Goal: Task Accomplishment & Management: Manage account settings

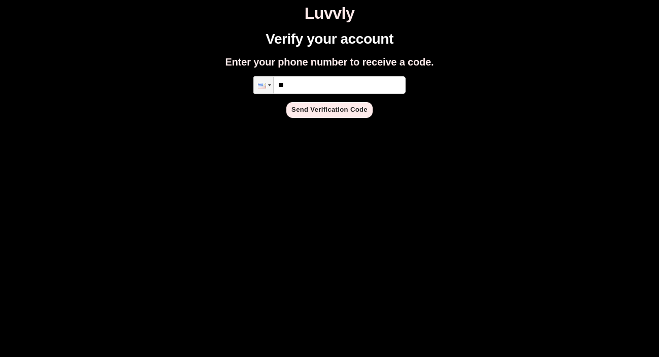
click at [331, 88] on input "**" at bounding box center [329, 85] width 152 height 18
type input "**********"
click at [331, 110] on button "Send Verification Code" at bounding box center [329, 110] width 86 height 16
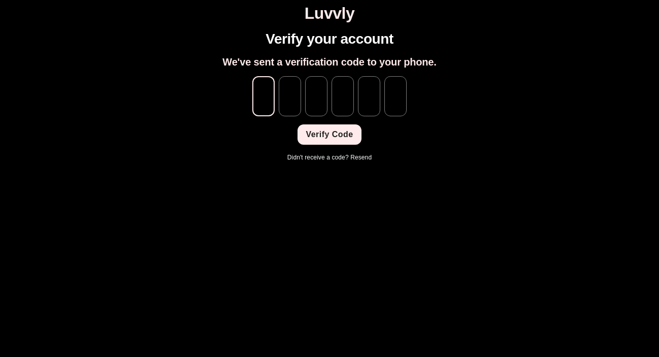
type input "*"
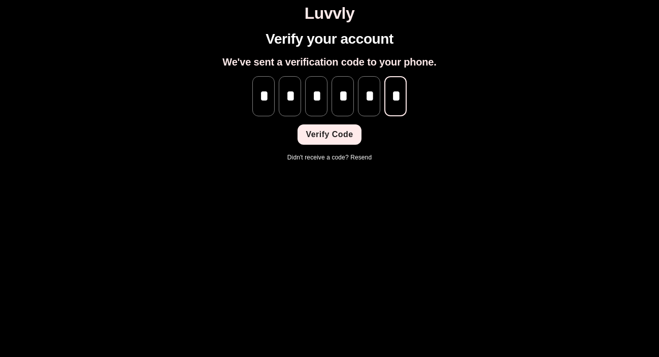
scroll to position [0, 1]
type input "*"
click at [345, 134] on button "Verify Code" at bounding box center [328, 134] width 63 height 20
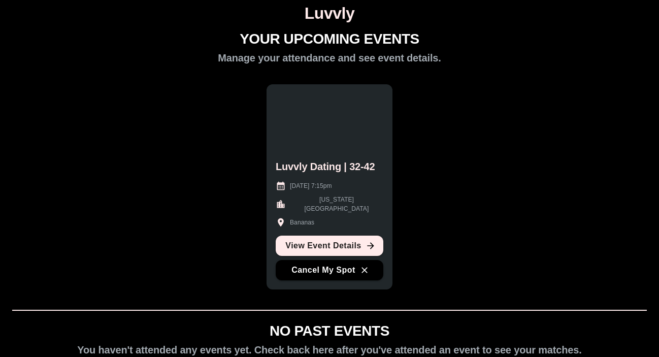
scroll to position [85, 0]
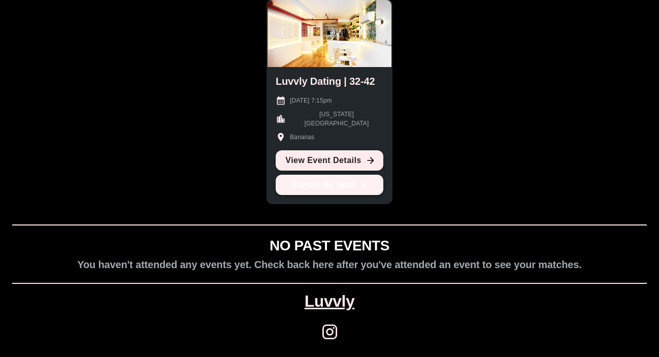
click at [350, 186] on button "Cancel My Spot" at bounding box center [330, 185] width 108 height 20
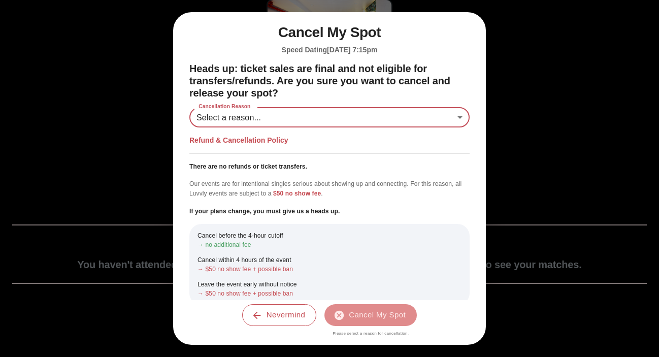
click at [344, 116] on body "Luvvly YOUR UPCOMING EVENTS Manage your attendance and see event details. Luvvl…" at bounding box center [329, 136] width 651 height 434
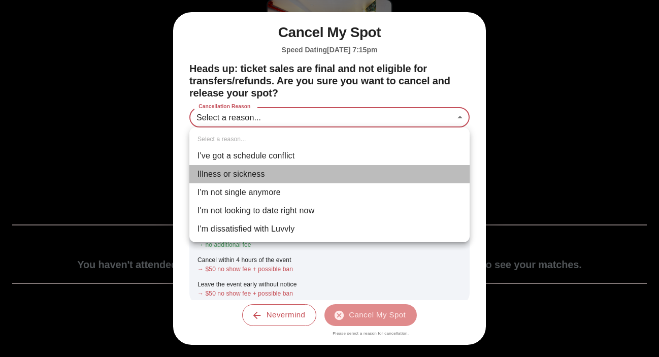
click at [291, 171] on li "Illness or sickness" at bounding box center [329, 174] width 280 height 18
type input "********"
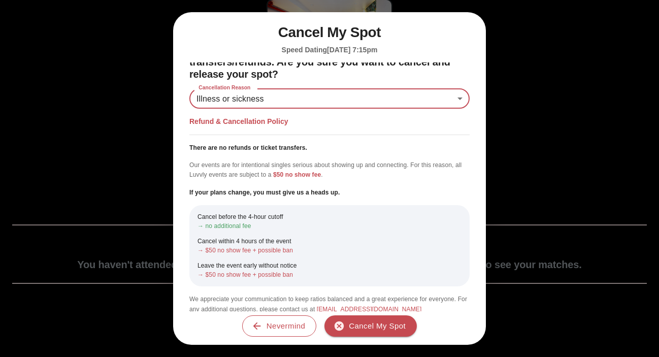
scroll to position [21, 0]
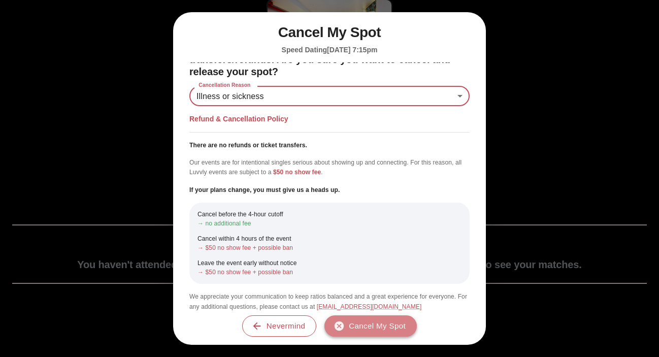
click at [369, 323] on button "Cancel My Spot" at bounding box center [370, 325] width 92 height 21
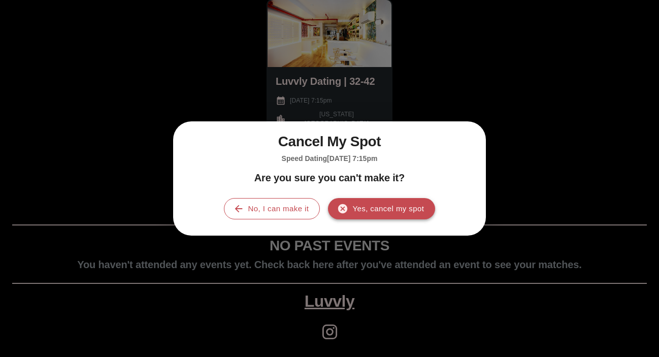
click at [390, 203] on button "Yes, cancel my spot" at bounding box center [381, 208] width 107 height 21
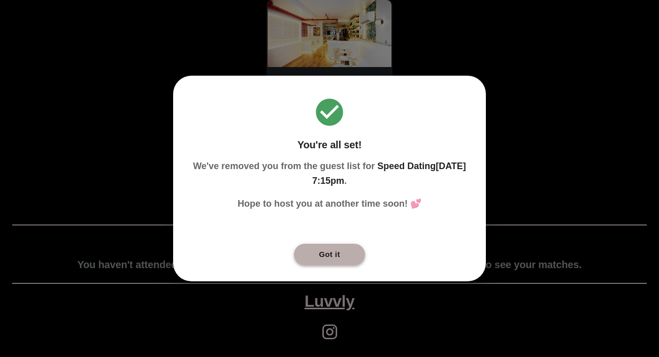
click at [339, 253] on button "Got it" at bounding box center [329, 254] width 71 height 21
